Goal: Task Accomplishment & Management: Manage account settings

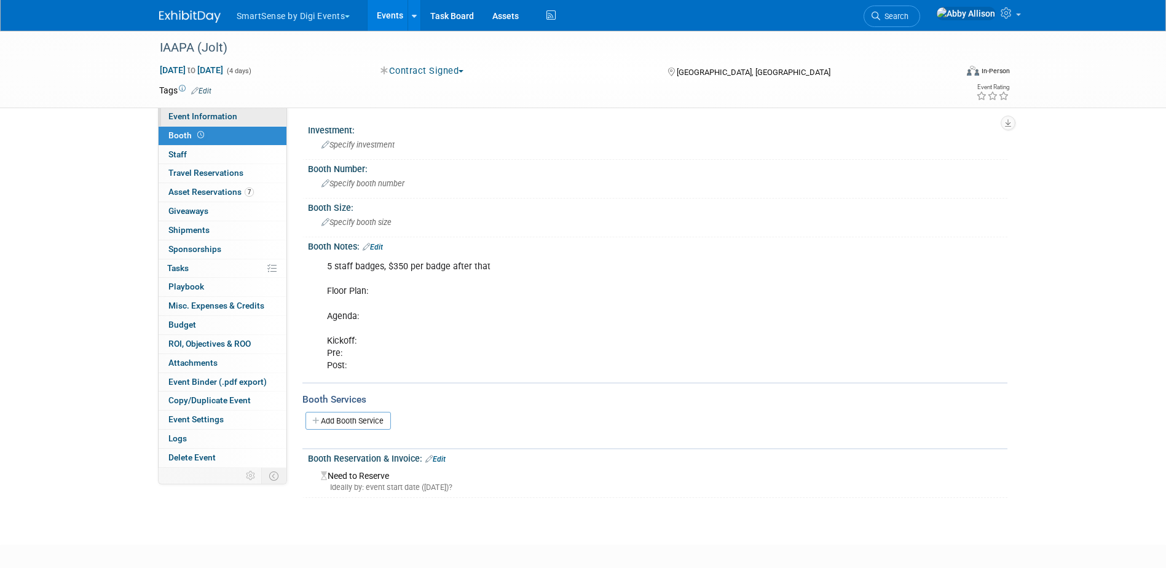
click at [207, 115] on span "Event Information" at bounding box center [202, 116] width 69 height 10
select select "Food Services"
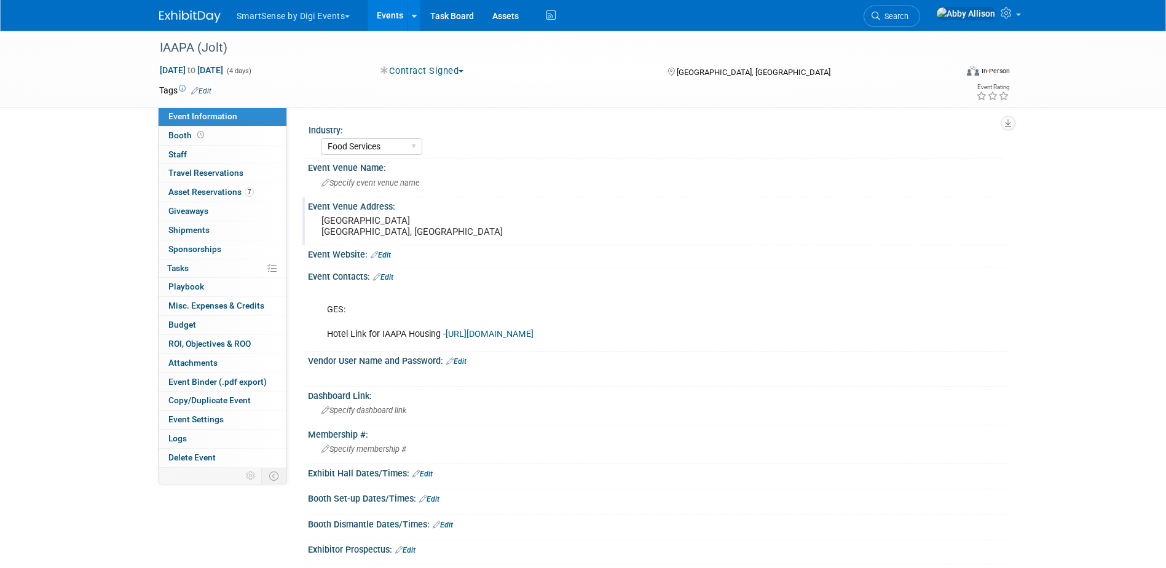
click at [474, 227] on pre "Orange County Convention Center Orlando, FL" at bounding box center [454, 226] width 264 height 22
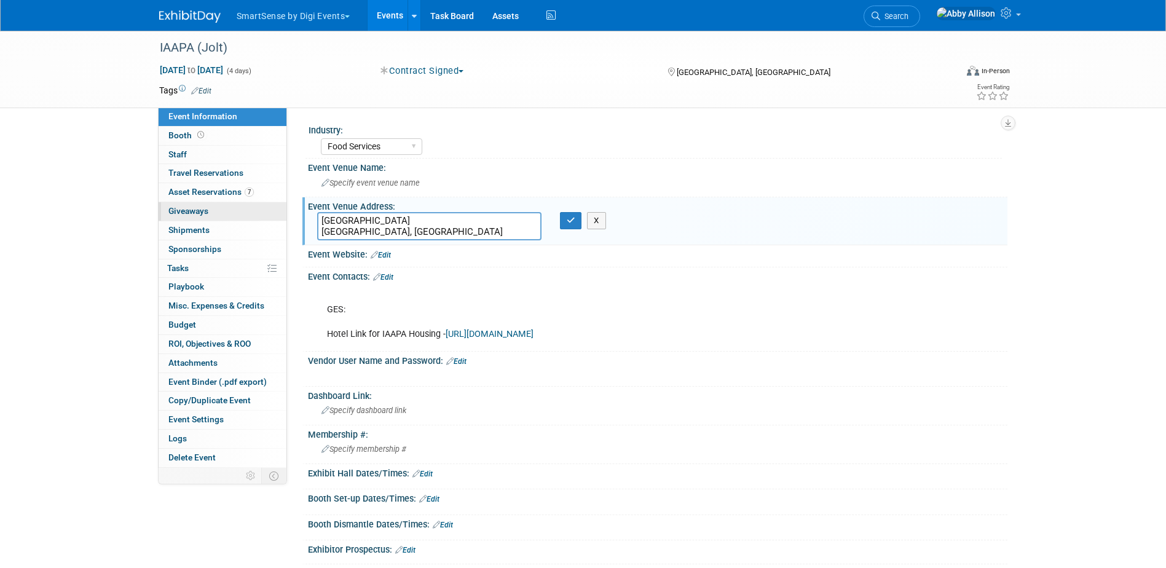
drag, startPoint x: 464, startPoint y: 223, endPoint x: 284, endPoint y: 218, distance: 180.2
click at [284, 218] on div "Event Information Event Info Booth Booth 0 Staff 0 Staff 0 Travel Reservations …" at bounding box center [583, 400] width 867 height 739
click at [396, 181] on span "Specify event venue name" at bounding box center [371, 182] width 98 height 9
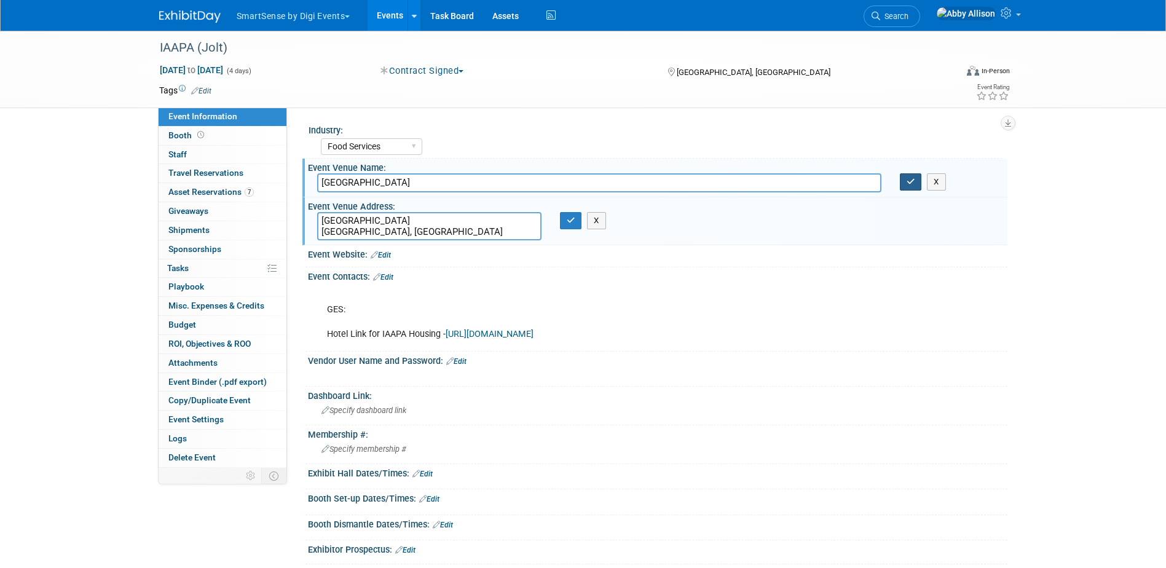
type input "[GEOGRAPHIC_DATA]"
click at [914, 183] on icon "button" at bounding box center [911, 182] width 9 height 8
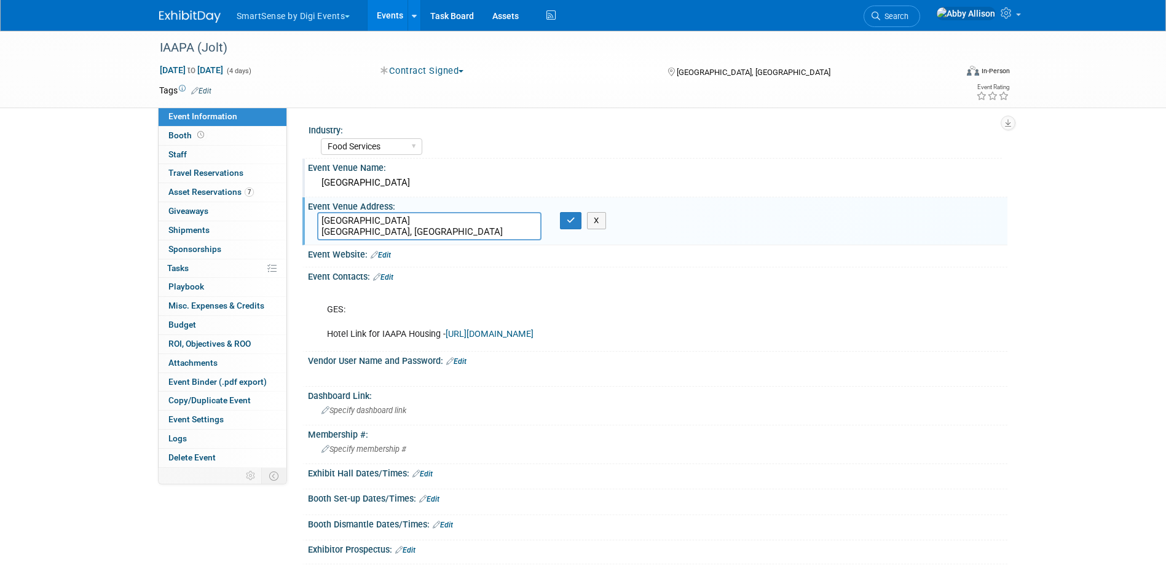
drag, startPoint x: 382, startPoint y: 226, endPoint x: 324, endPoint y: 210, distance: 60.0
click at [324, 210] on div "Event Venue Address: Orange County Convention Center Orlando, FL Orange County …" at bounding box center [655, 220] width 705 height 47
paste textarea "9800 International Dr, Orlando, FL 32819"
type textarea "9800 International Dr, Orlando, FL 32819"
click at [577, 229] on button "button" at bounding box center [571, 220] width 22 height 17
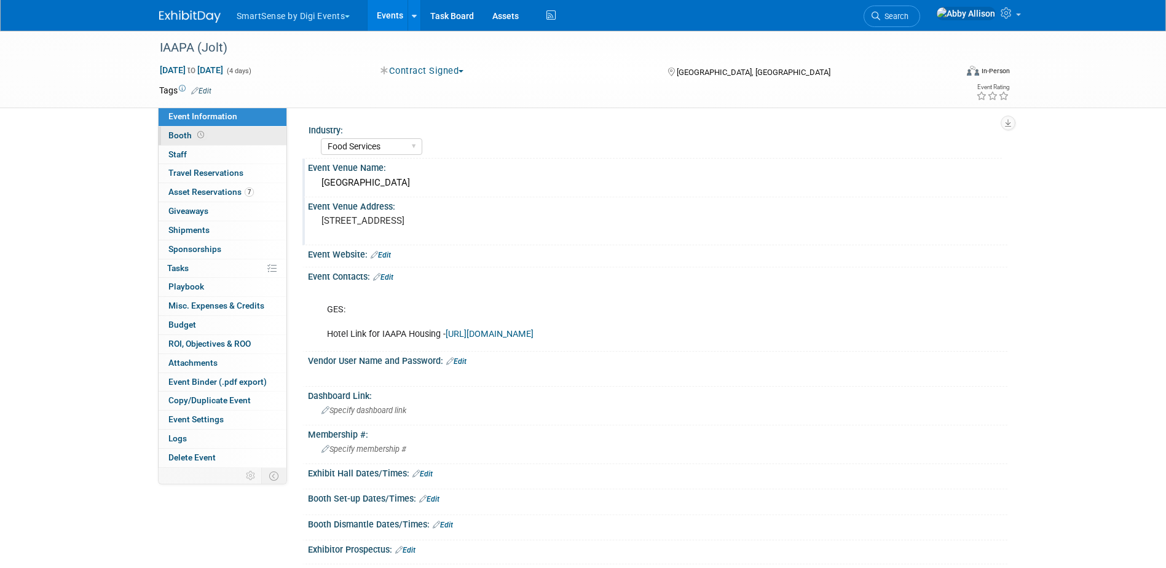
click at [188, 135] on span "Booth" at bounding box center [187, 135] width 38 height 10
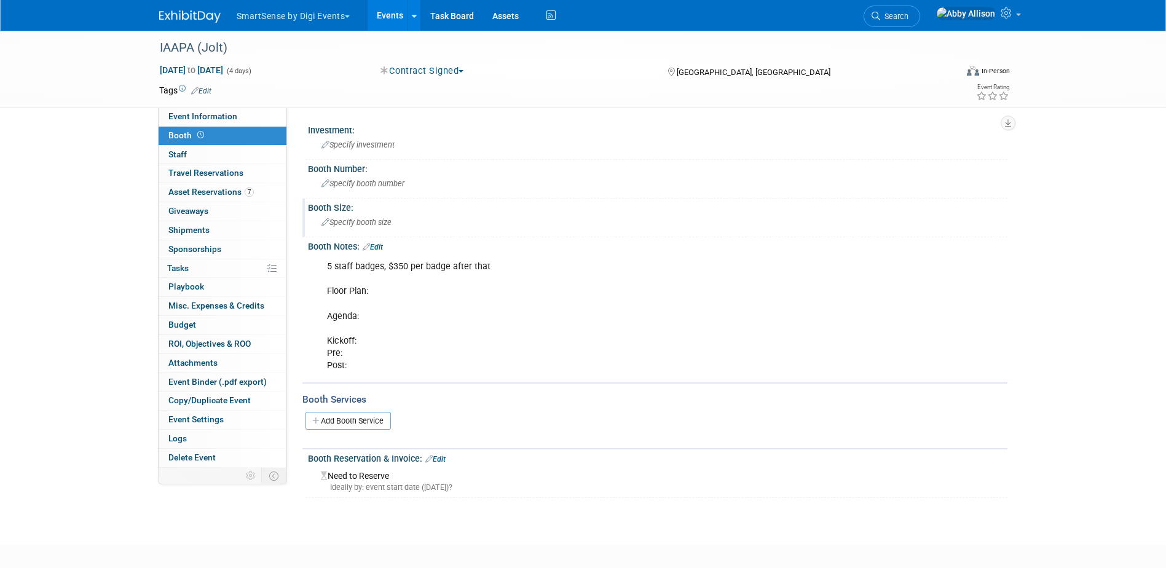
click at [464, 218] on div "Specify booth size" at bounding box center [657, 222] width 681 height 19
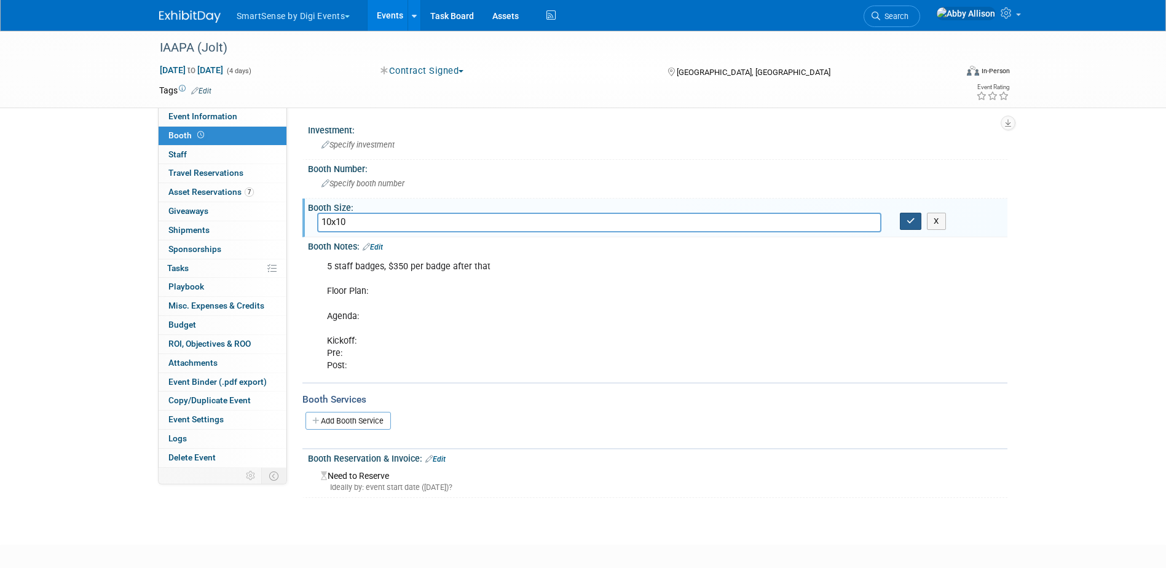
type input "10x10"
click at [915, 220] on icon "button" at bounding box center [911, 221] width 9 height 8
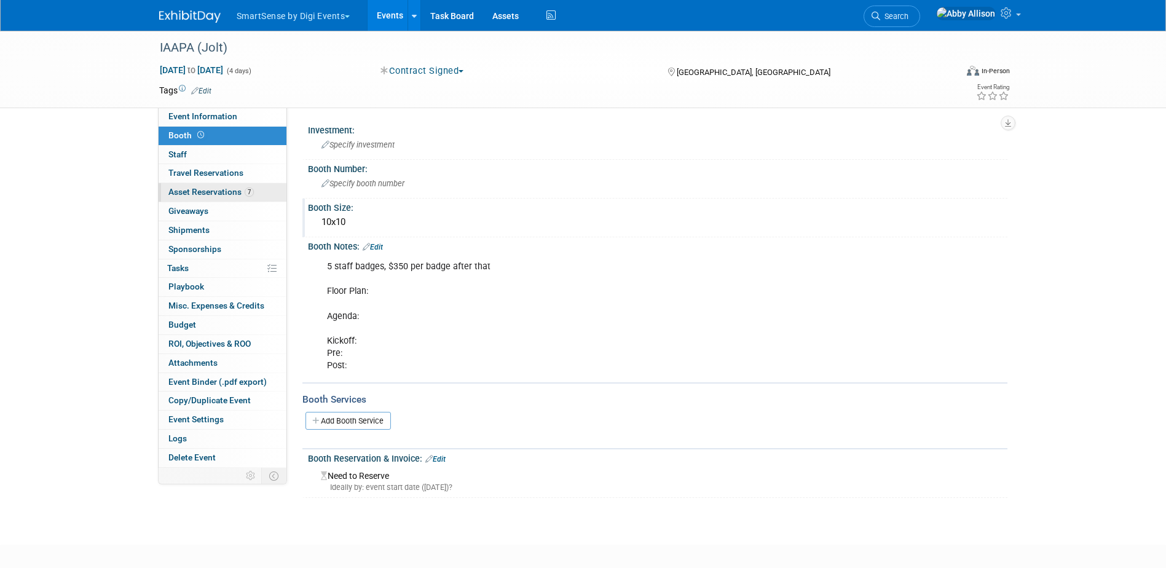
click at [197, 190] on span "Asset Reservations 7" at bounding box center [210, 192] width 85 height 10
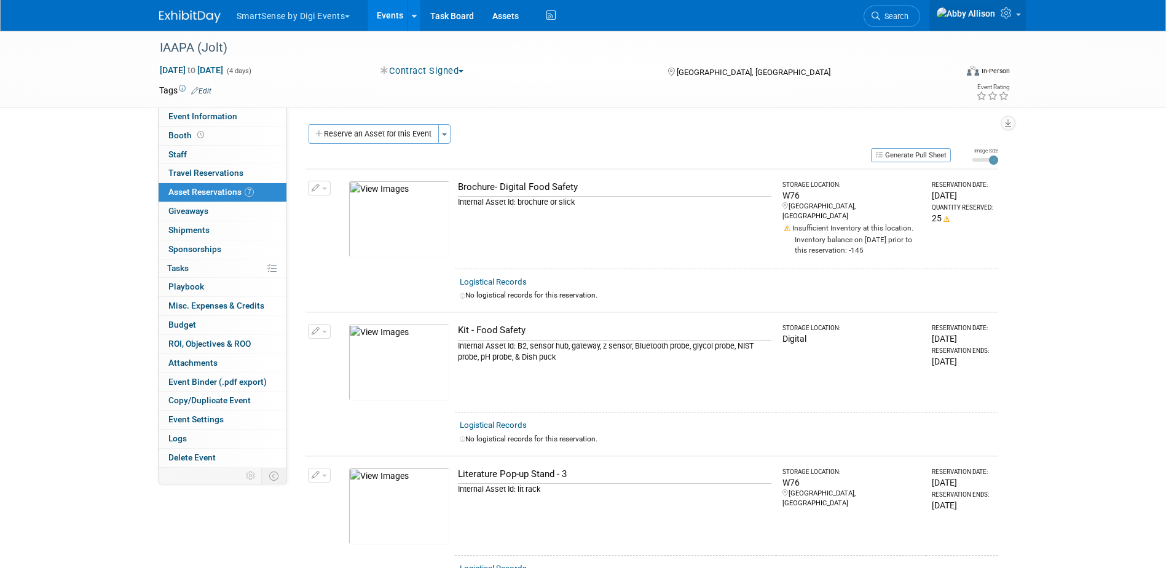
click at [991, 18] on img at bounding box center [967, 14] width 60 height 14
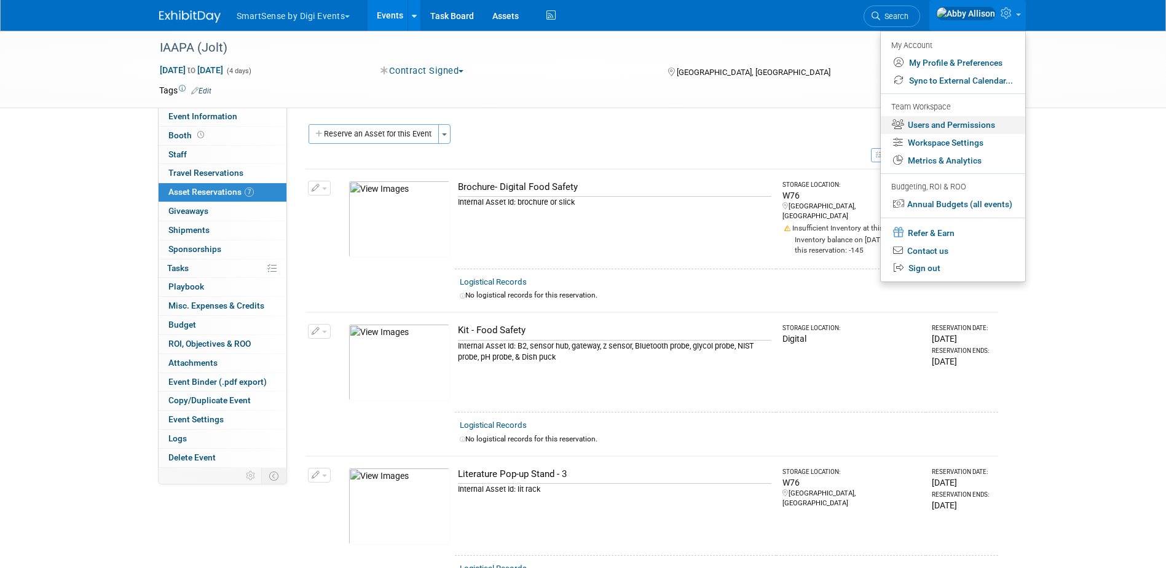
click at [959, 123] on link "Users and Permissions" at bounding box center [953, 125] width 145 height 18
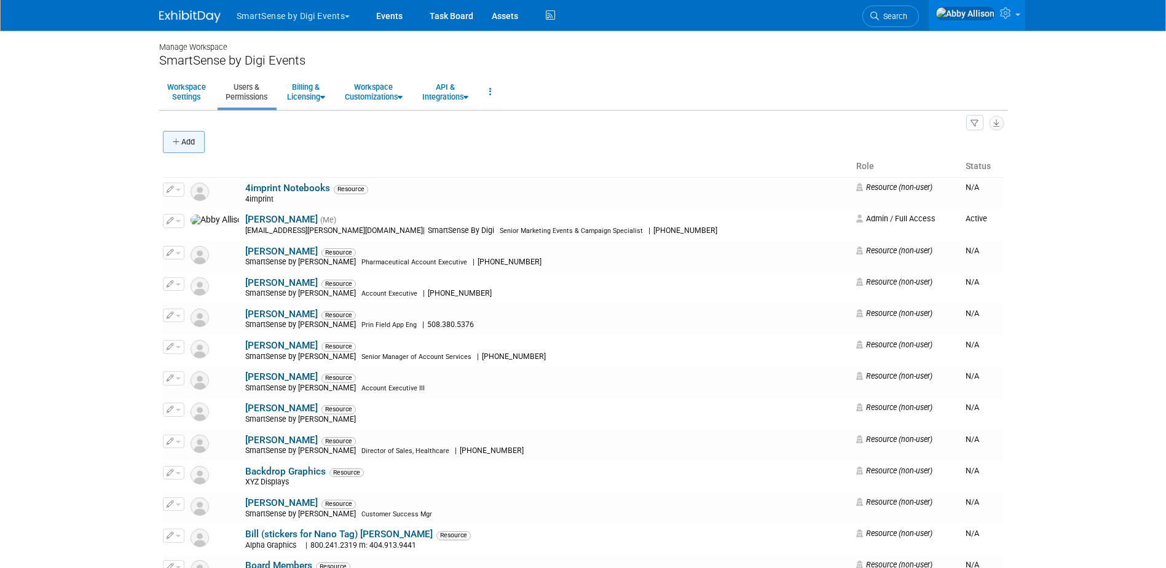
click at [181, 142] on button "Add" at bounding box center [184, 142] width 42 height 22
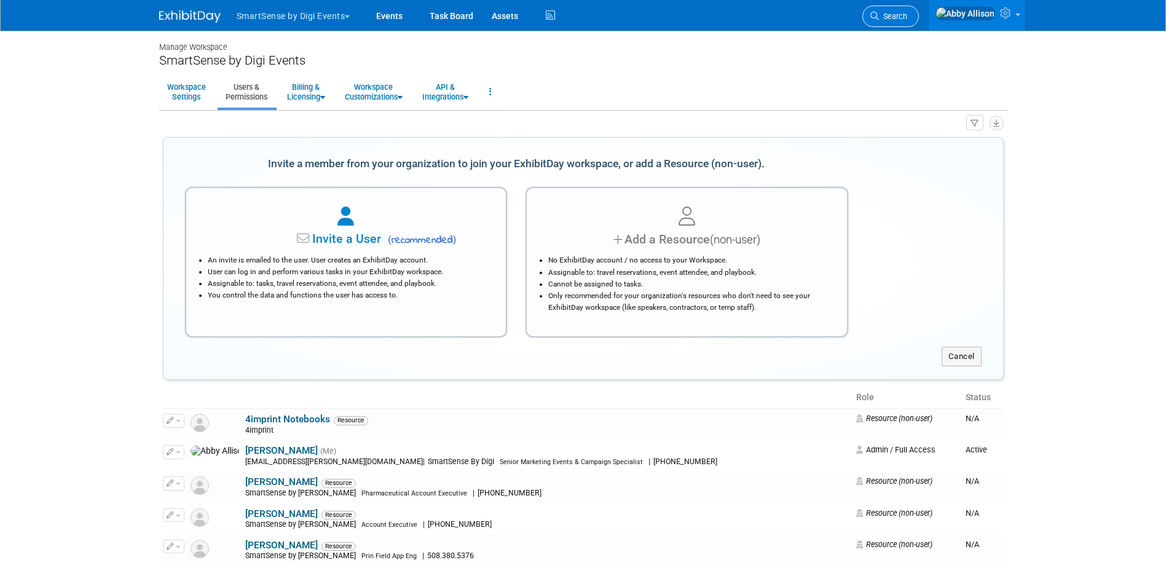
click at [908, 18] on span "Search" at bounding box center [893, 16] width 28 height 9
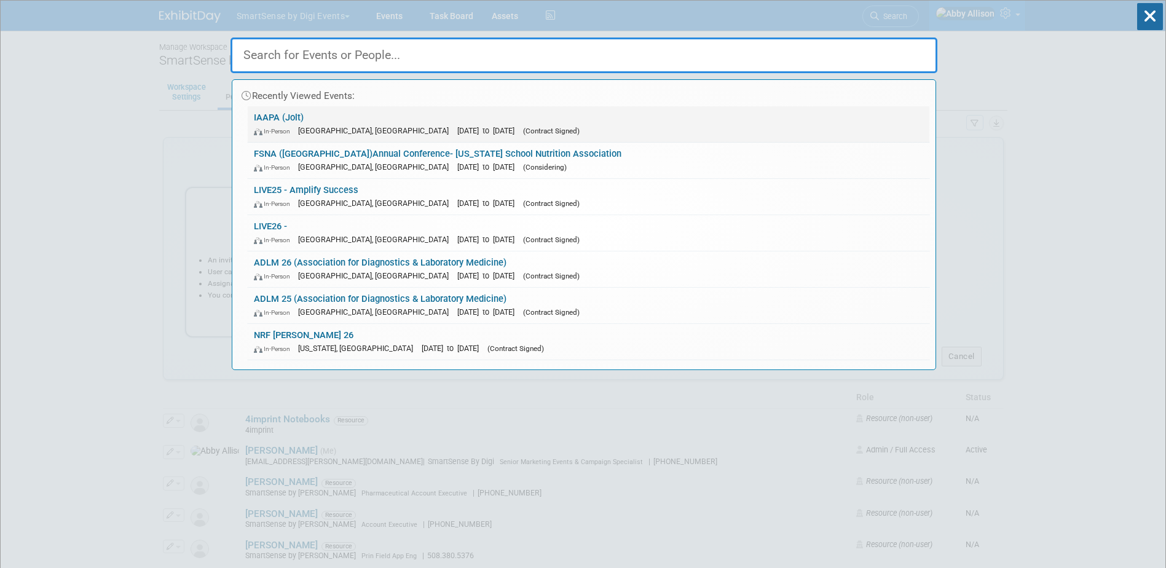
click at [296, 128] on span "In-Person" at bounding box center [275, 131] width 42 height 8
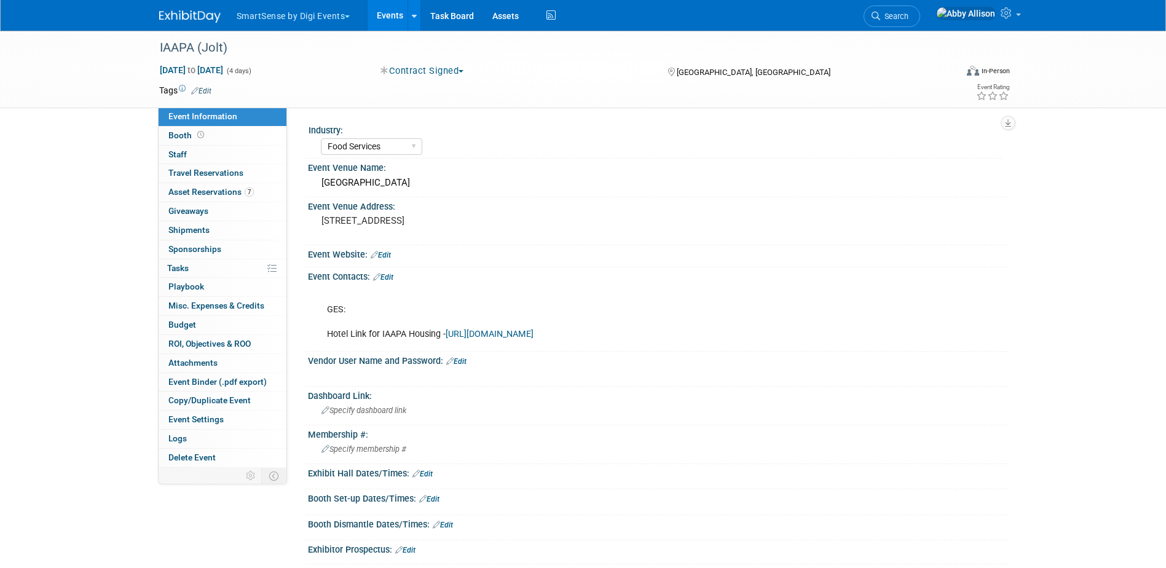
select select "Food Services"
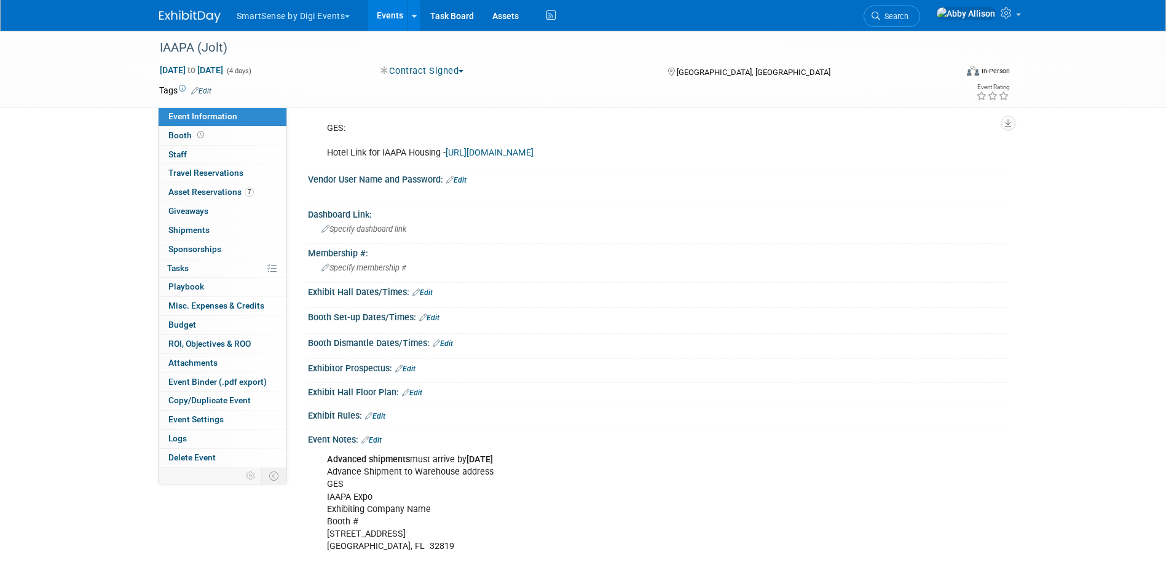
scroll to position [184, 0]
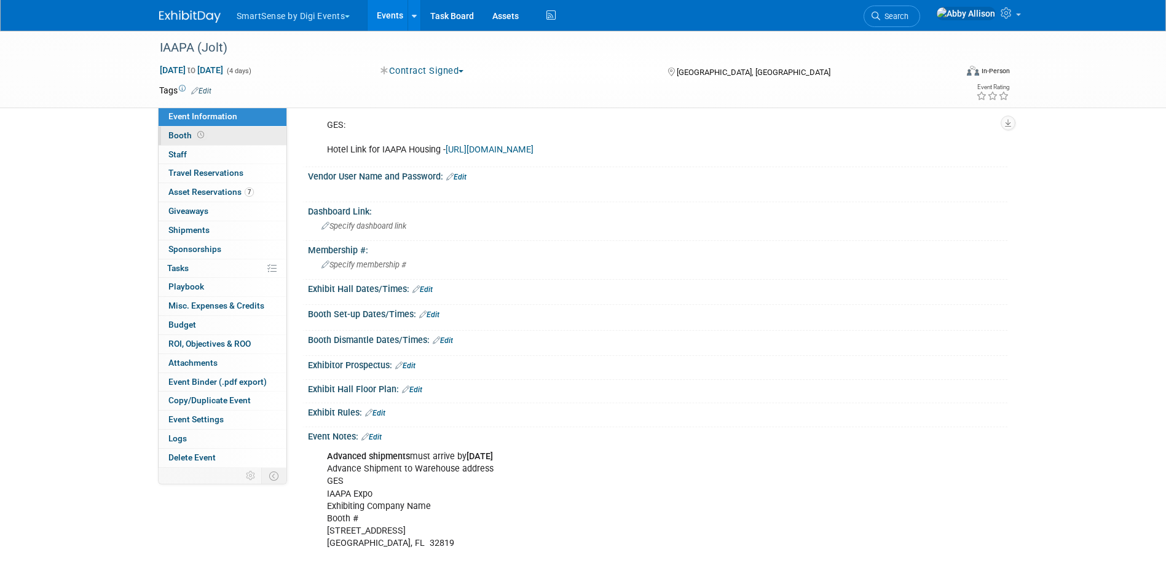
click at [186, 141] on link "Booth" at bounding box center [223, 136] width 128 height 18
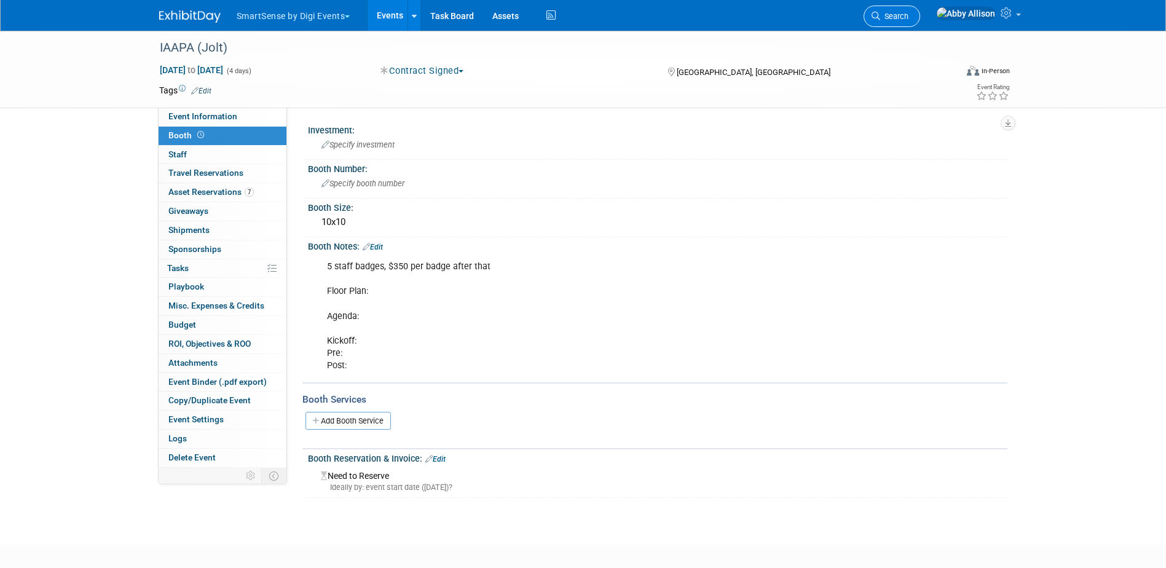
click at [909, 15] on span "Search" at bounding box center [895, 16] width 28 height 9
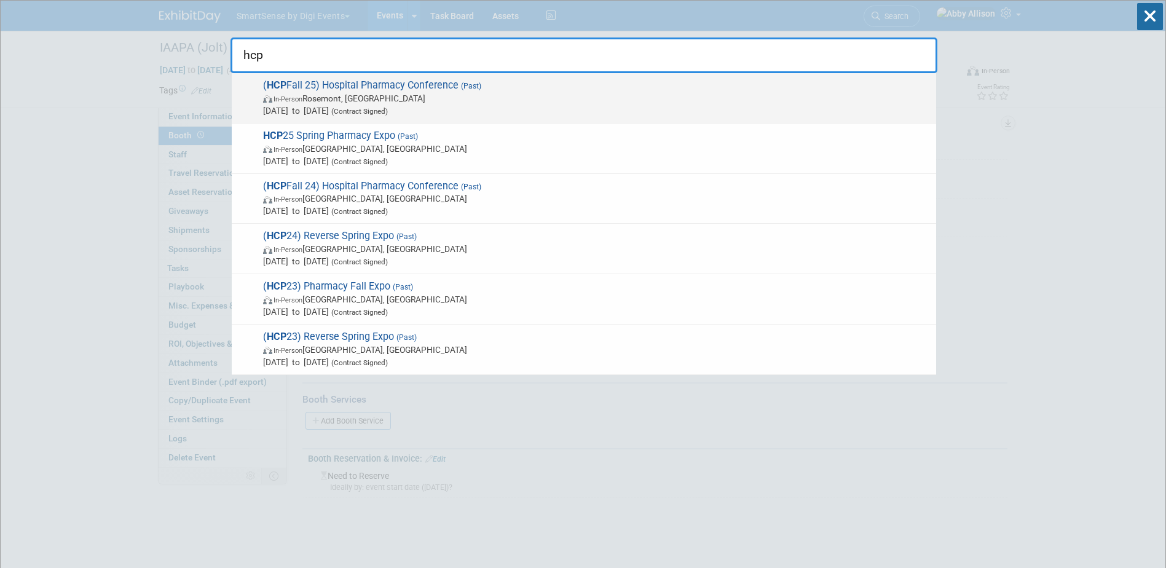
type input "hcp"
click at [347, 85] on span "( HCP Fall 25) Hospital Pharmacy Conference (Past) In-Person Rosemont, IL Sep 2…" at bounding box center [594, 98] width 671 height 38
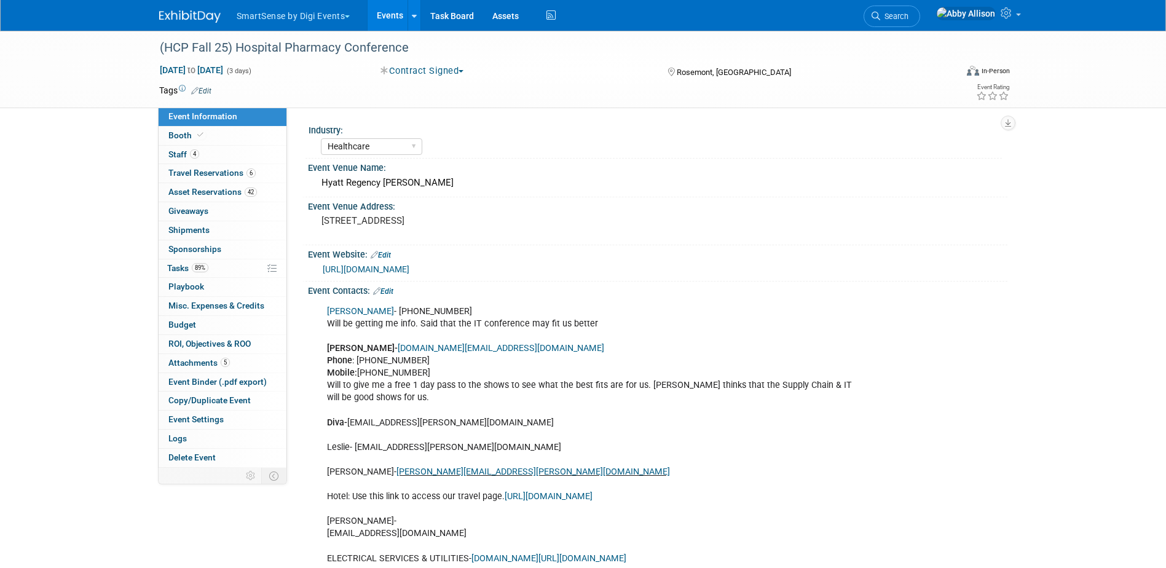
select select "Healthcare"
click at [194, 139] on span "Booth" at bounding box center [187, 135] width 38 height 10
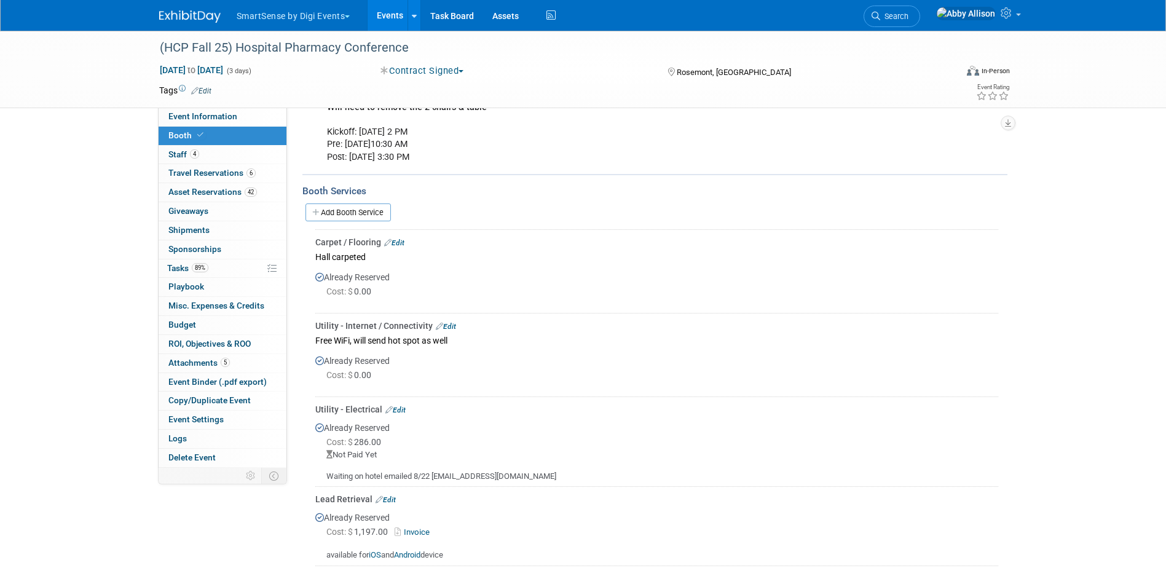
scroll to position [246, 0]
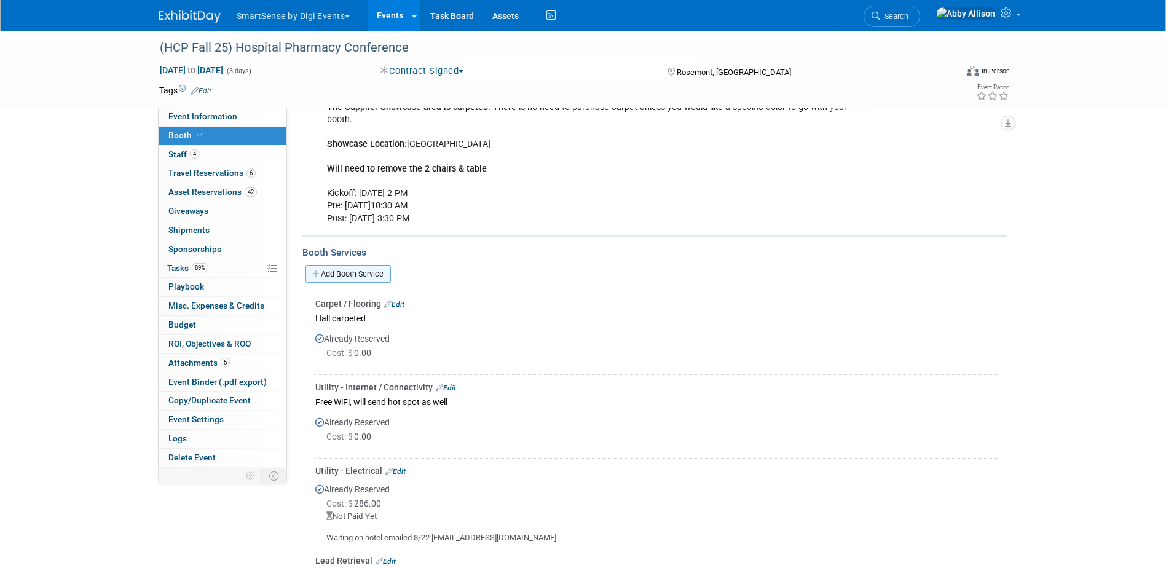
click at [343, 268] on link "Add Booth Service" at bounding box center [348, 274] width 85 height 18
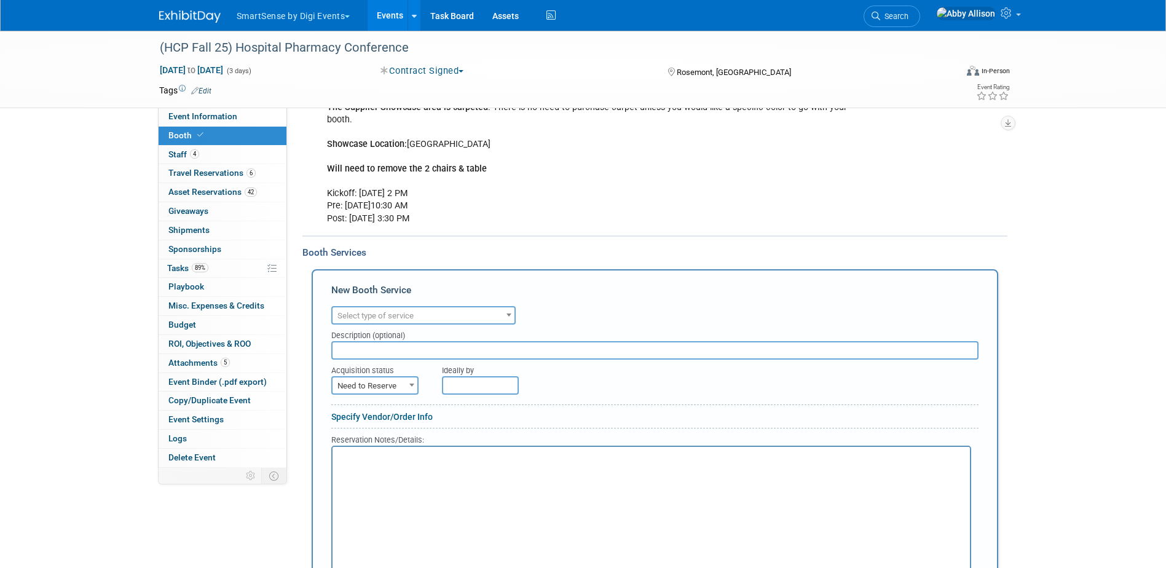
scroll to position [0, 0]
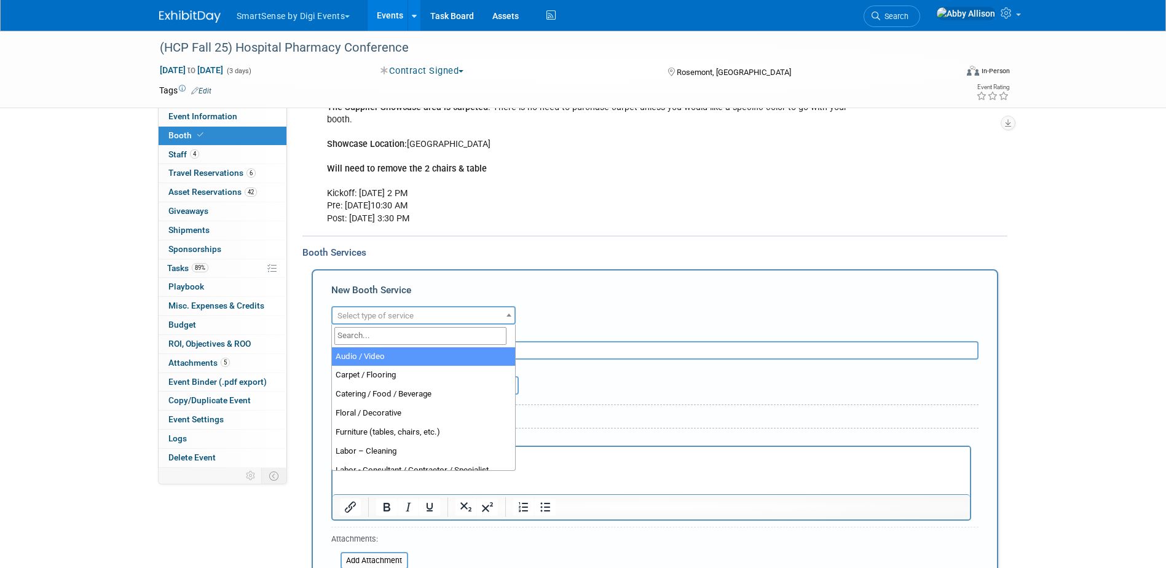
click at [395, 313] on span "Select type of service" at bounding box center [376, 315] width 76 height 9
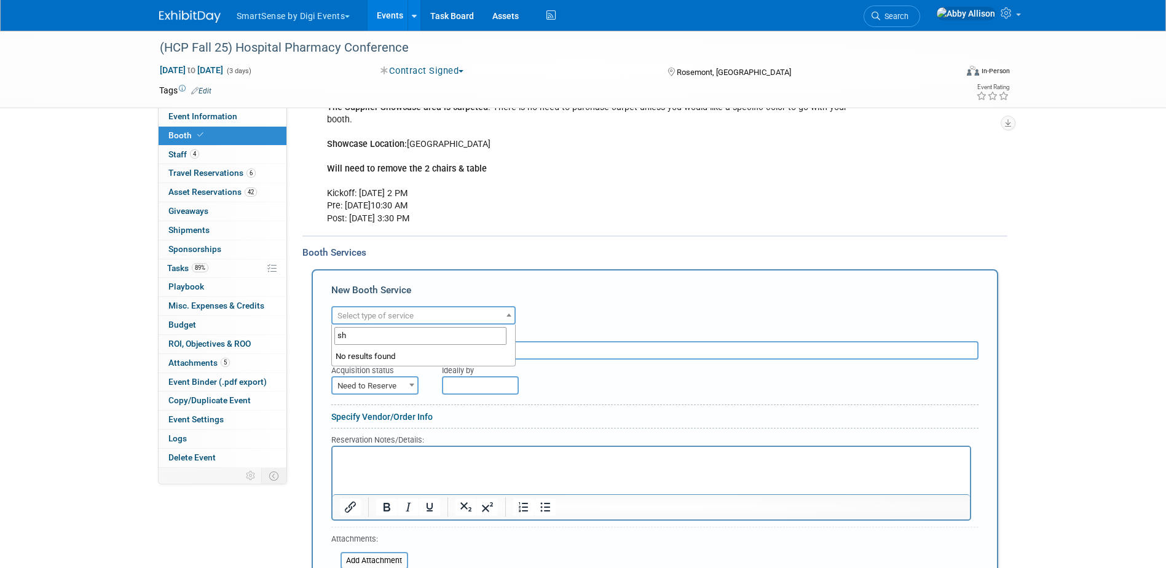
type input "s"
type input "ma"
select select "10"
click at [399, 461] on p "Rich Text Area. Press ALT-0 for help." at bounding box center [651, 457] width 624 height 12
click at [421, 352] on input "text" at bounding box center [654, 350] width 647 height 18
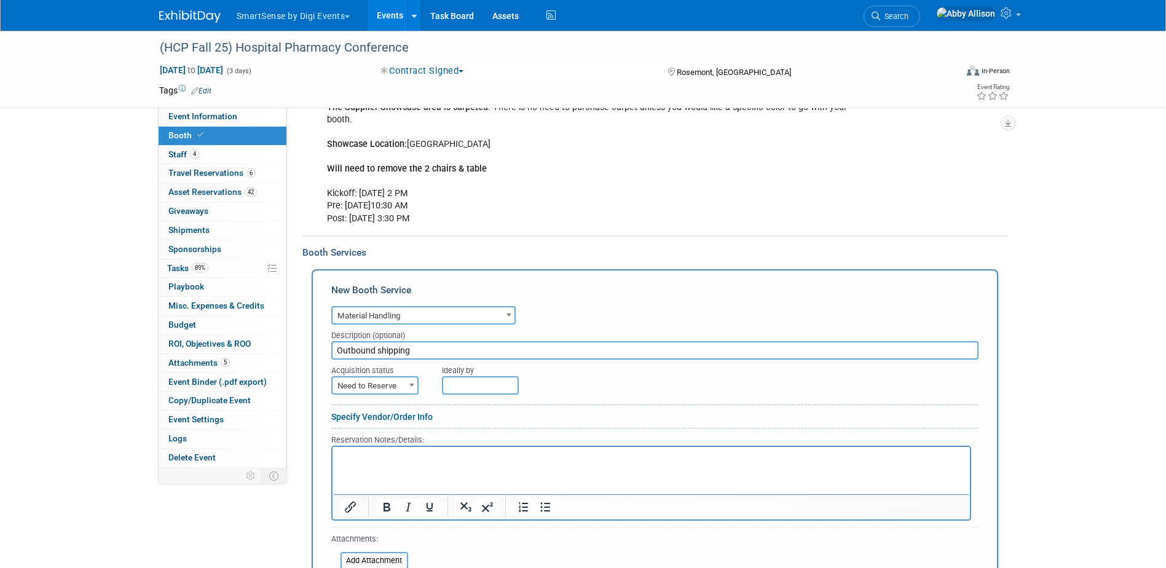
type input "Outbound shipping"
click at [402, 381] on span "Need to Reserve" at bounding box center [375, 386] width 85 height 17
select select "2"
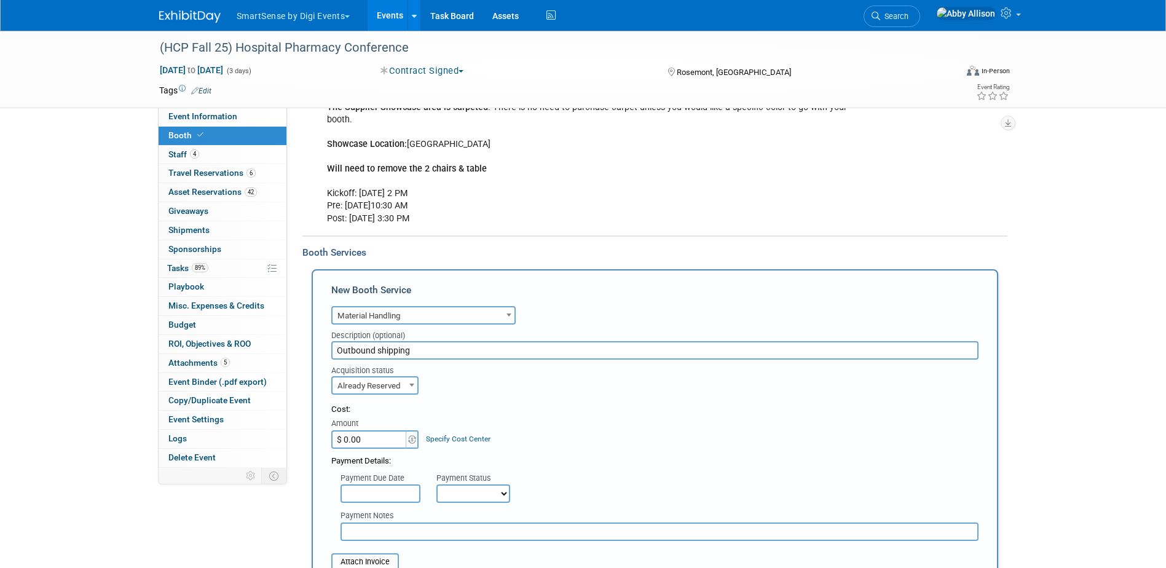
click at [378, 440] on input "$ 0.00" at bounding box center [369, 439] width 77 height 18
type input "$ 1,104.34"
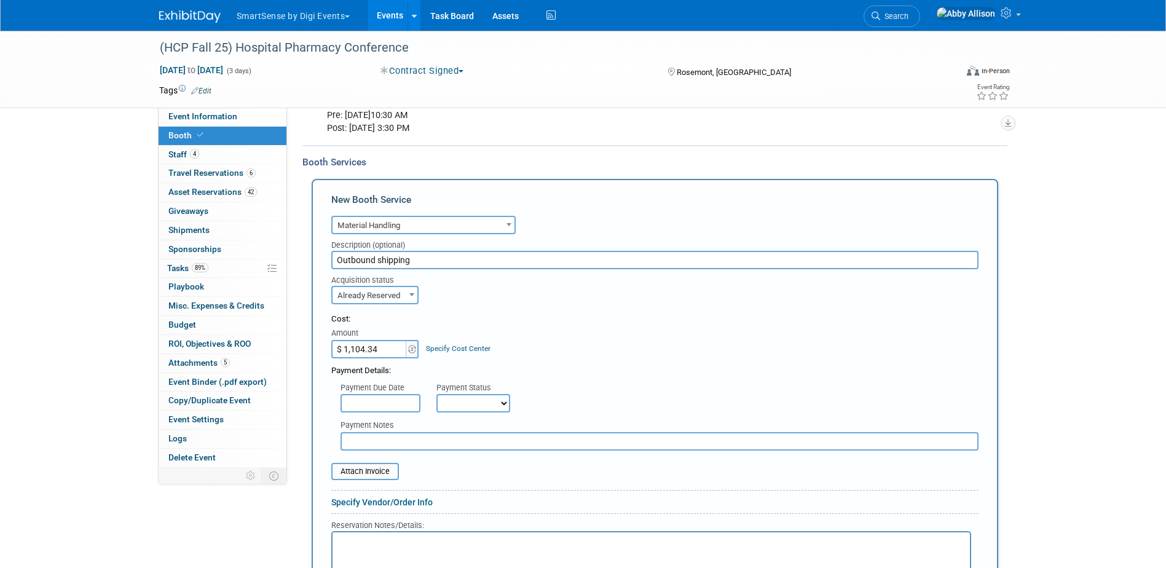
scroll to position [369, 0]
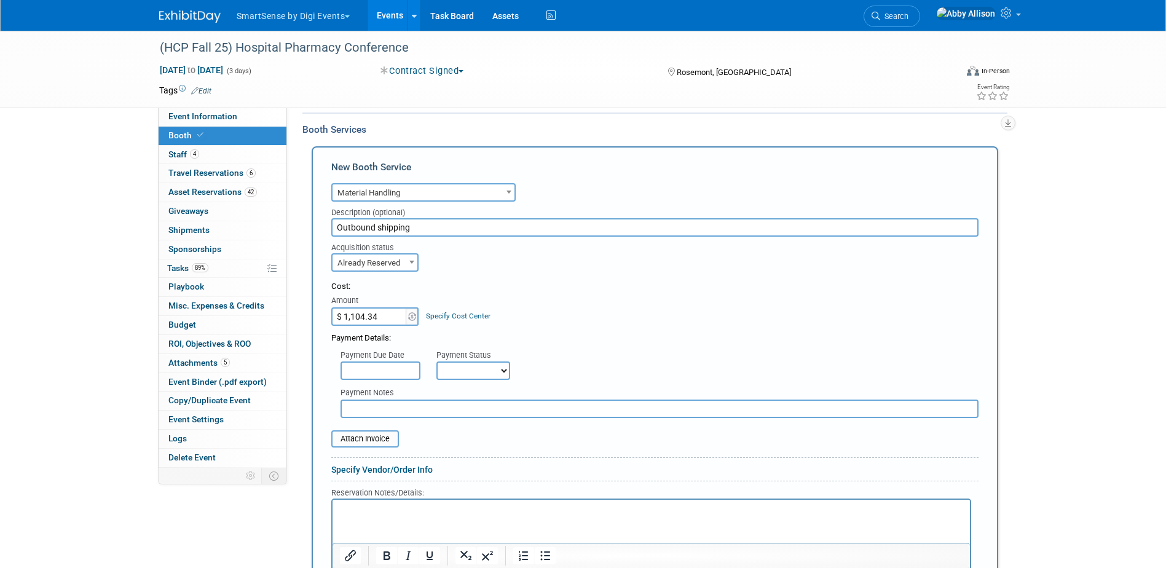
click at [459, 370] on select "Not Paid Yet Partially Paid Paid in Full" at bounding box center [474, 371] width 74 height 18
select select "1"
click at [437, 362] on select "Not Paid Yet Partially Paid Paid in Full" at bounding box center [474, 371] width 74 height 18
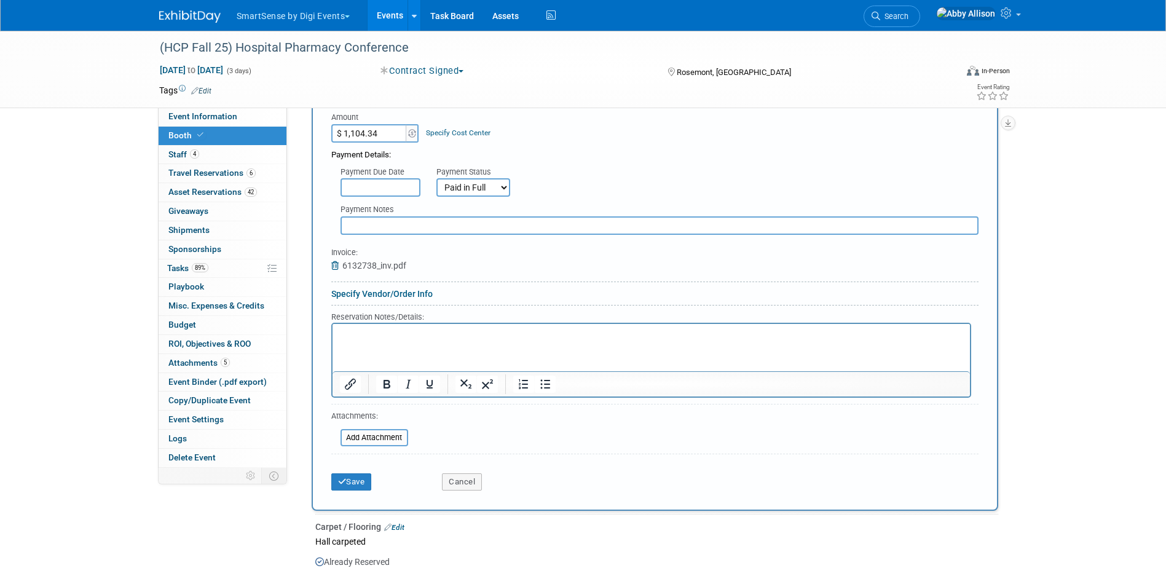
scroll to position [553, 0]
click at [359, 478] on button "Save" at bounding box center [351, 480] width 41 height 17
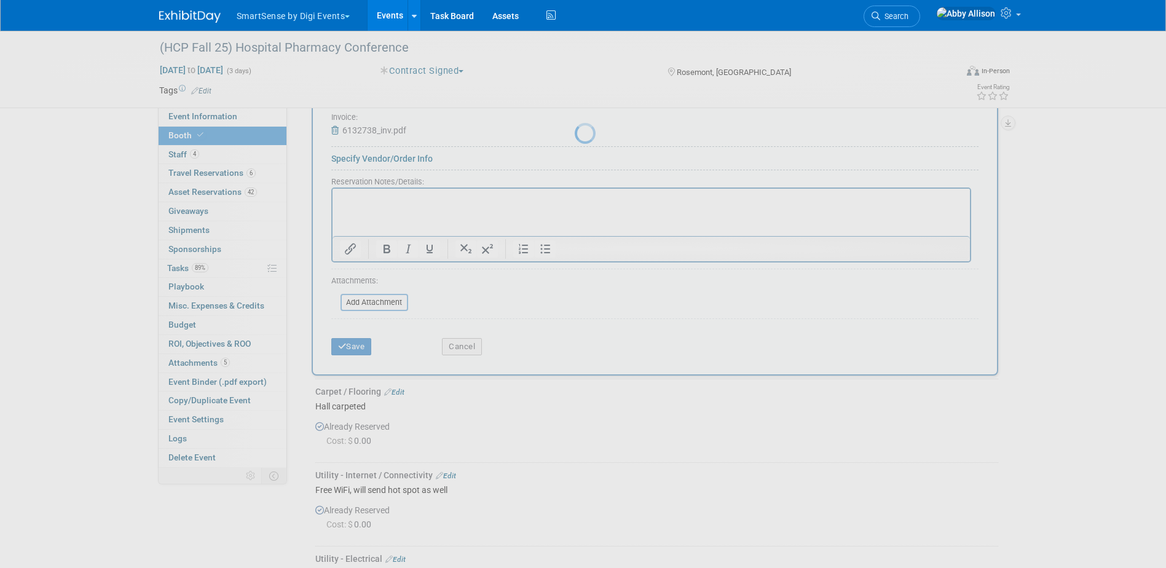
scroll to position [745, 0]
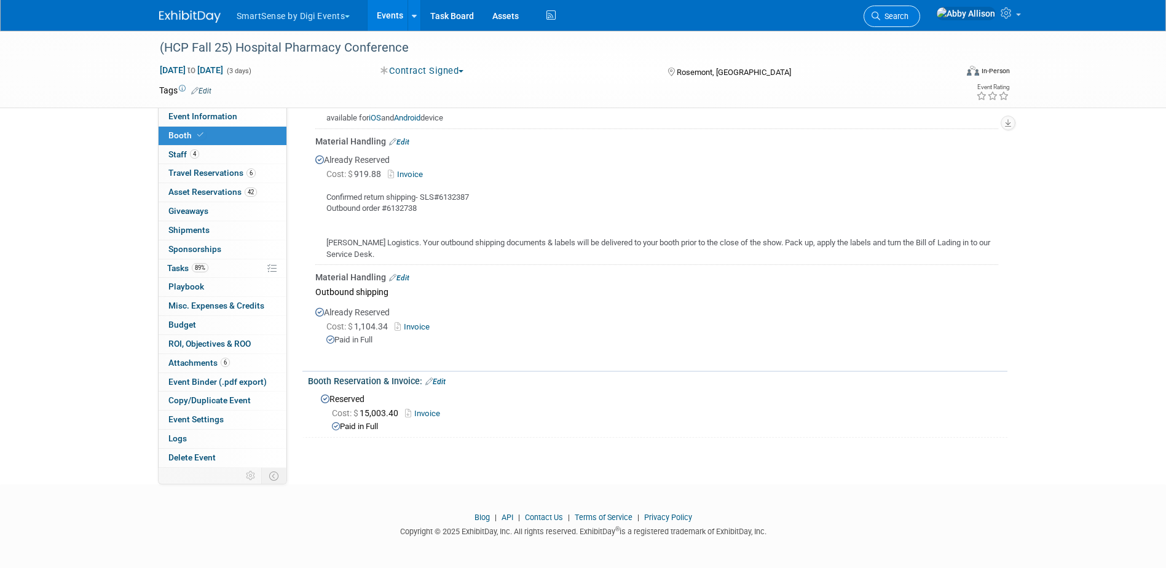
click at [921, 8] on link "Search" at bounding box center [892, 17] width 57 height 22
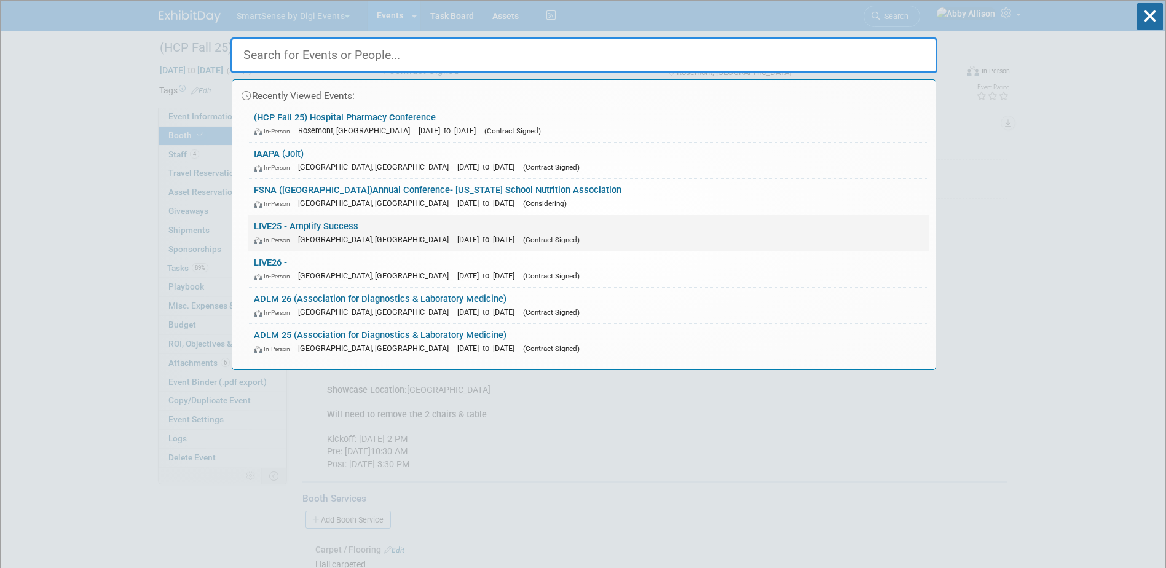
click at [310, 226] on link "LIVE25 - Amplify Success In-Person Nashville, TN Oct 21, 2025 to Oct 24, 2025 (…" at bounding box center [589, 233] width 682 height 36
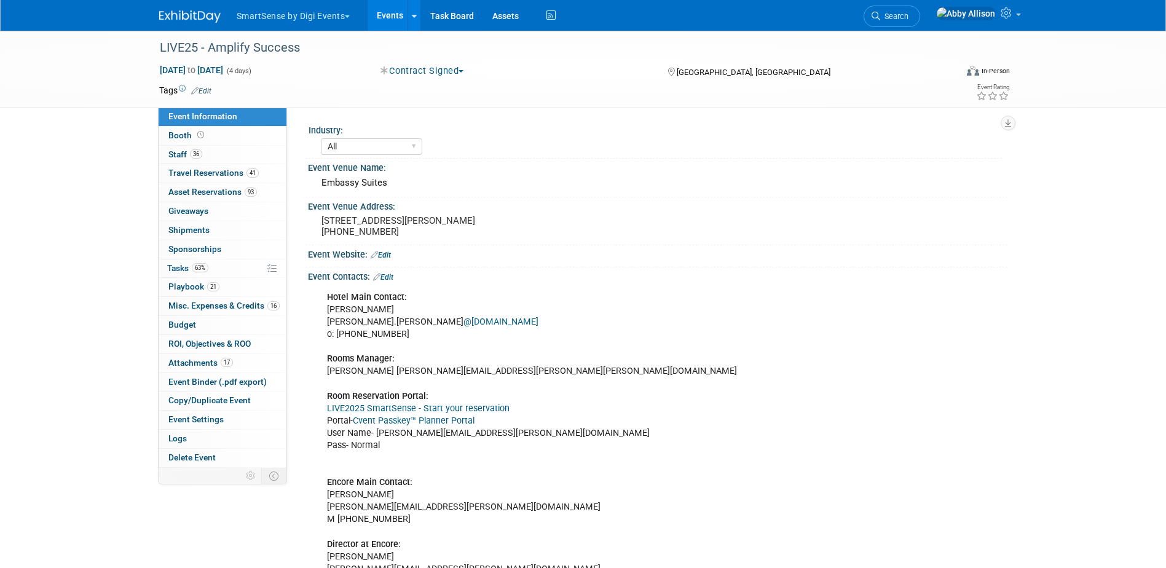
select select "All"
click at [191, 137] on span "Booth" at bounding box center [187, 135] width 38 height 10
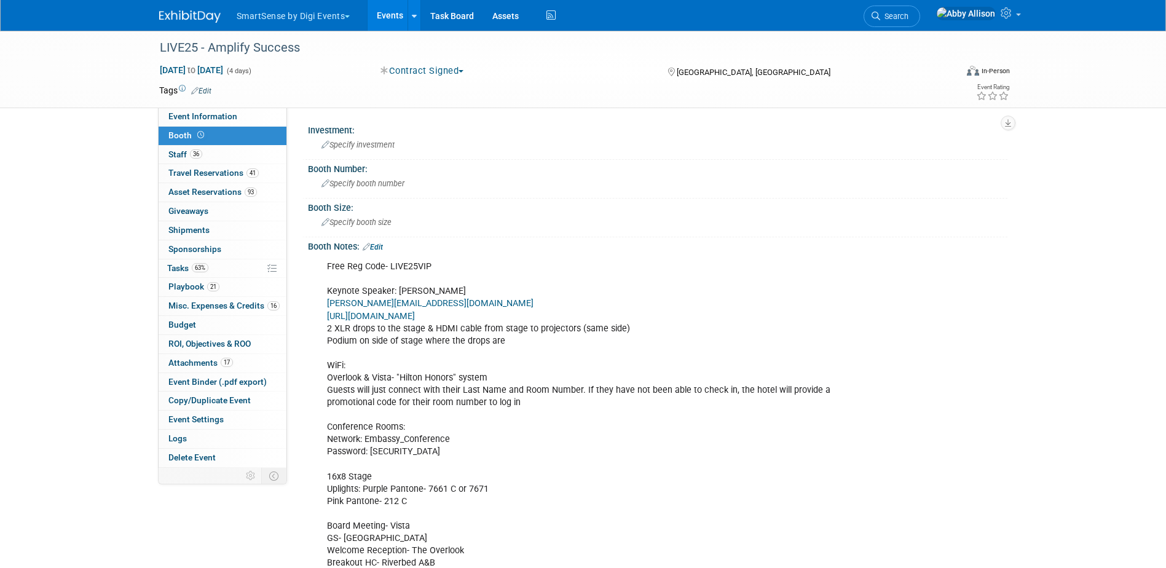
click at [379, 240] on div "Booth Notes: Edit" at bounding box center [658, 245] width 700 height 16
click at [378, 250] on link "Edit" at bounding box center [373, 247] width 20 height 9
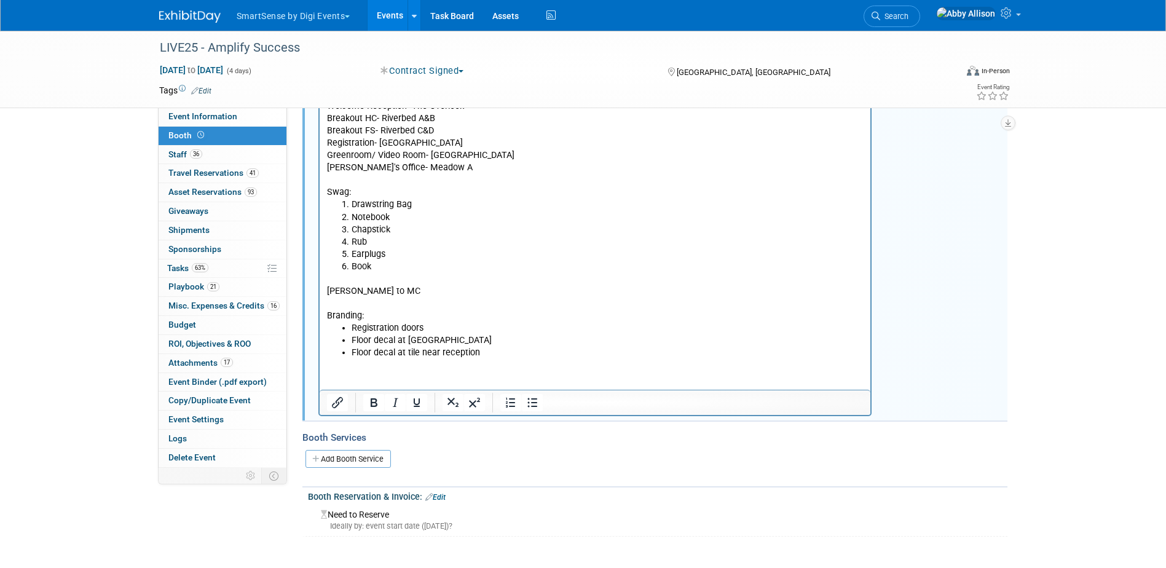
scroll to position [546, 0]
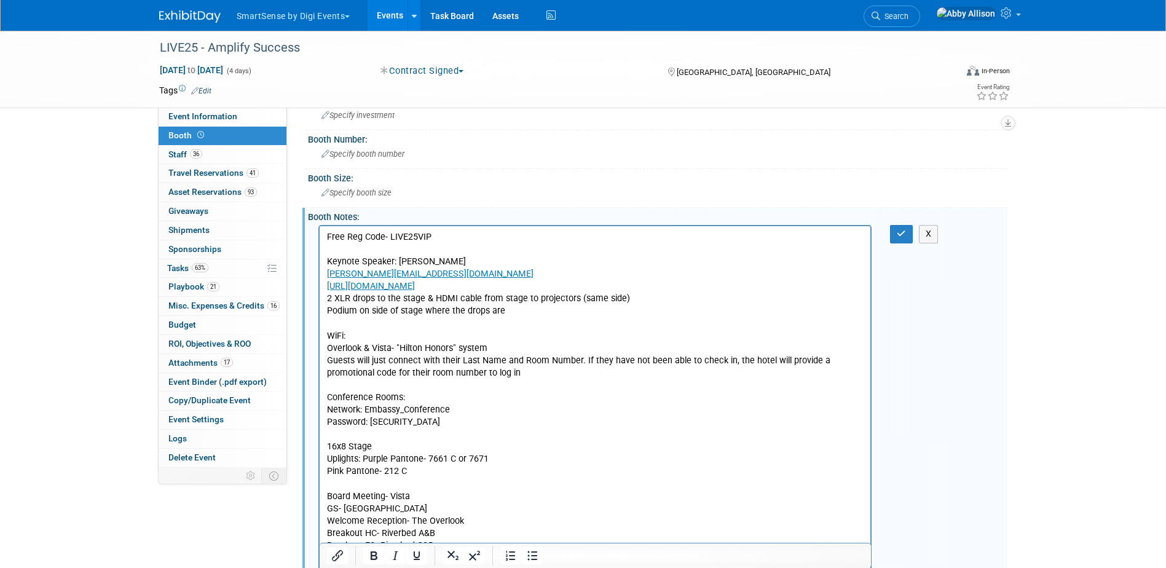
scroll to position [0, 0]
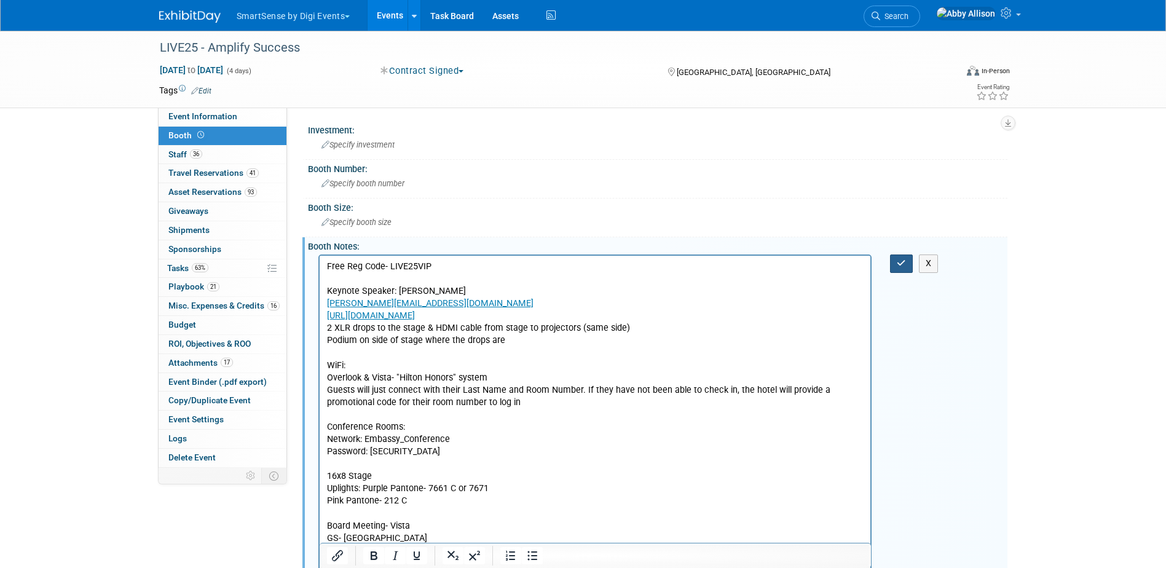
click at [901, 264] on icon "button" at bounding box center [901, 263] width 9 height 9
